Goal: Find specific page/section: Find specific page/section

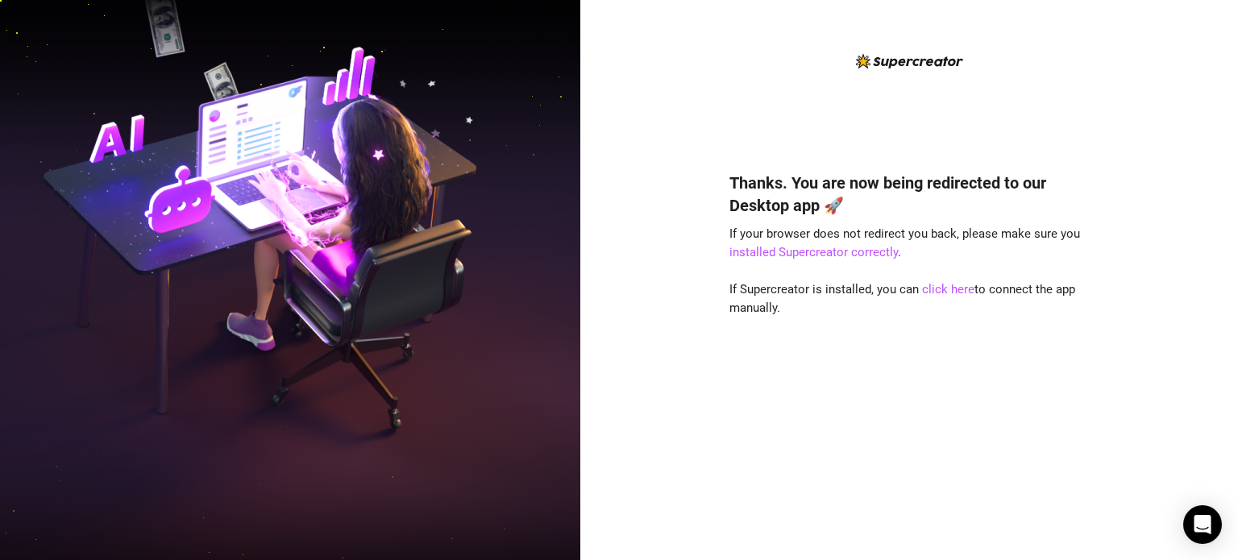
click at [799, 280] on div "Thanks. You are now being redirected to our Desktop app 🚀 If your browser does …" at bounding box center [908, 342] width 359 height 384
click at [867, 248] on link "installed Supercreator correctly" at bounding box center [813, 252] width 168 height 15
click at [948, 289] on link "click here" at bounding box center [948, 289] width 52 height 15
drag, startPoint x: 964, startPoint y: 350, endPoint x: 957, endPoint y: 299, distance: 52.1
click at [964, 350] on div "Thanks. You are now being redirected to our Desktop app 🚀 If your browser does …" at bounding box center [908, 342] width 359 height 384
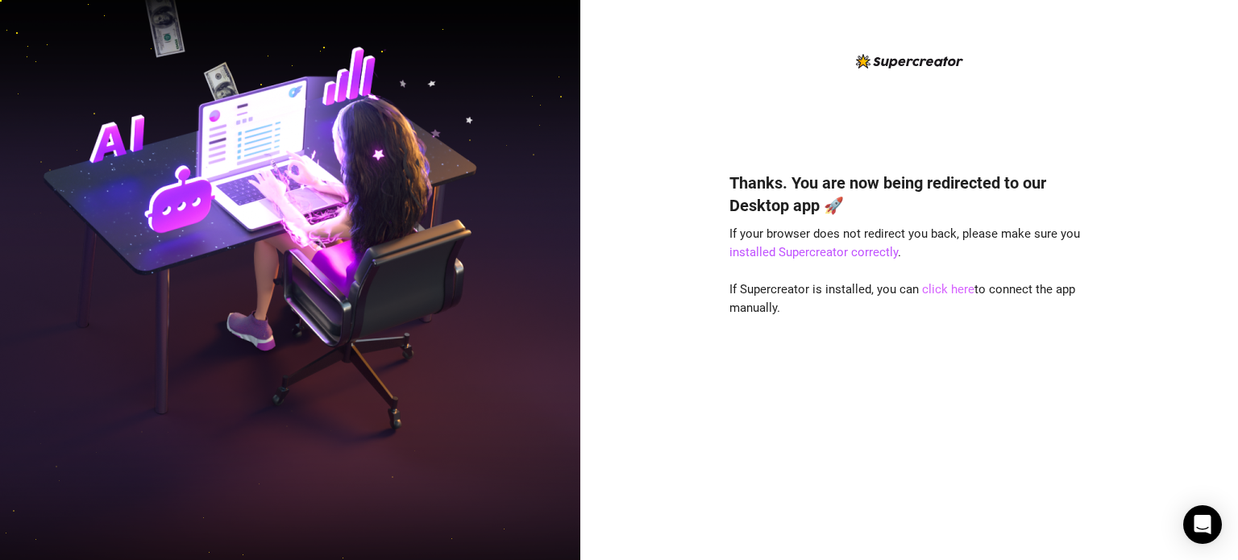
click at [954, 288] on link "click here" at bounding box center [948, 289] width 52 height 15
